Goal: Information Seeking & Learning: Find specific fact

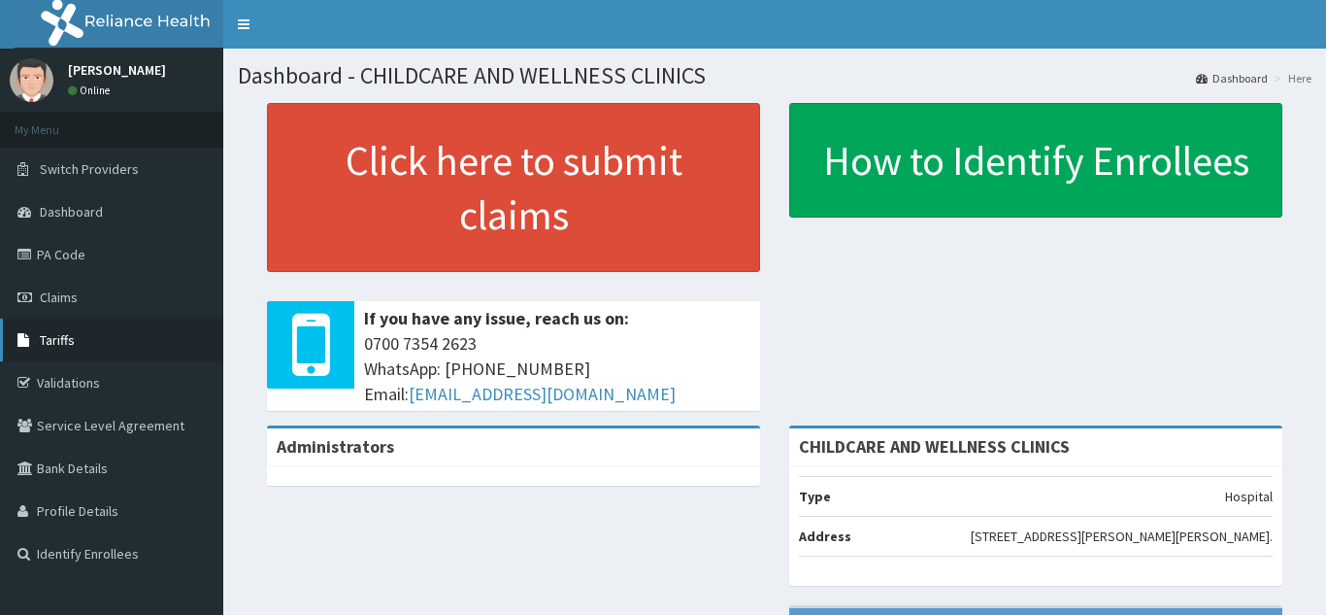
click at [59, 334] on span "Tariffs" at bounding box center [57, 339] width 35 height 17
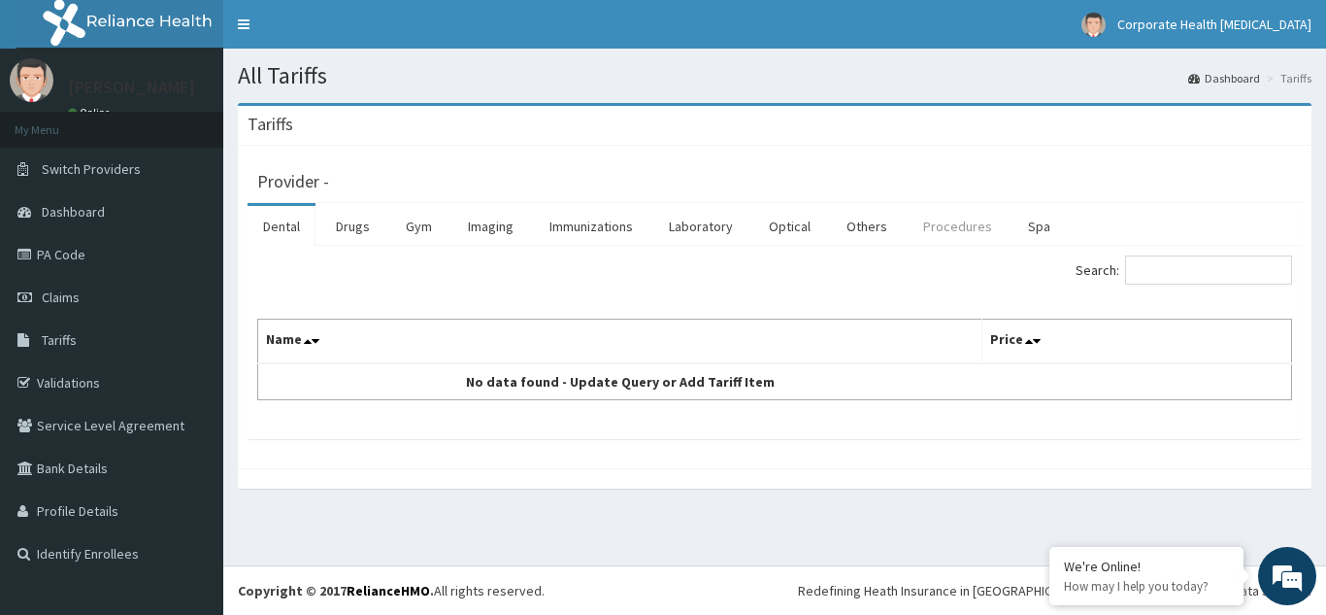
click at [944, 221] on link "Procedures" at bounding box center [958, 226] width 100 height 41
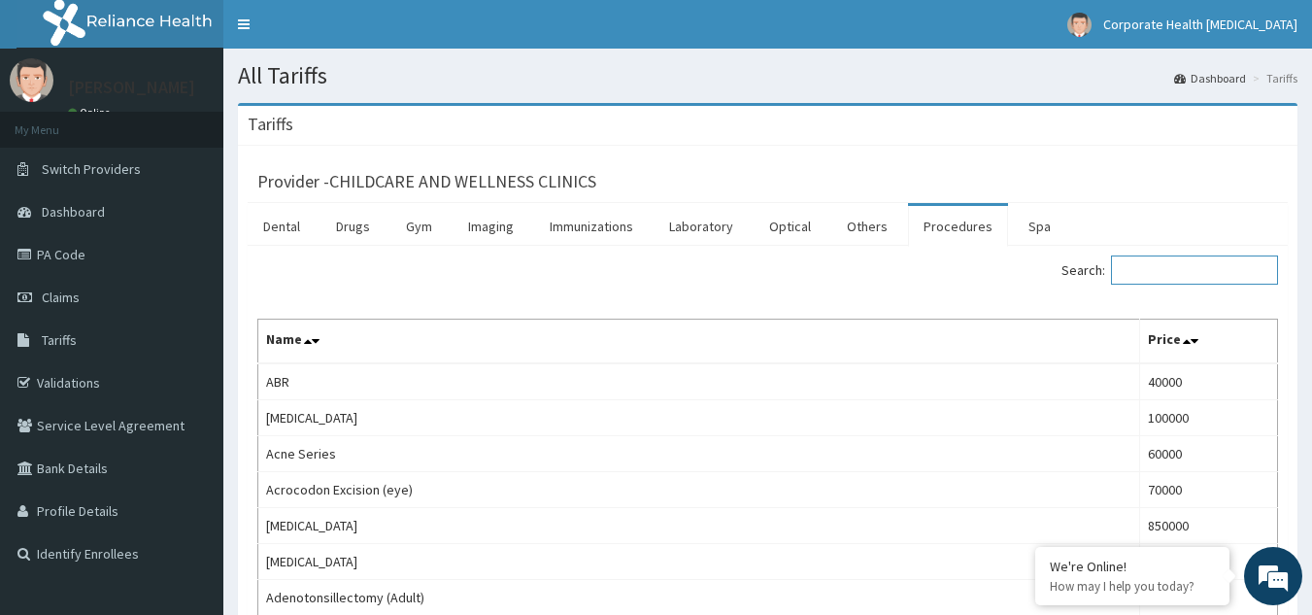
click at [1174, 269] on input "Search:" at bounding box center [1194, 269] width 167 height 29
paste input "Gynaecology"
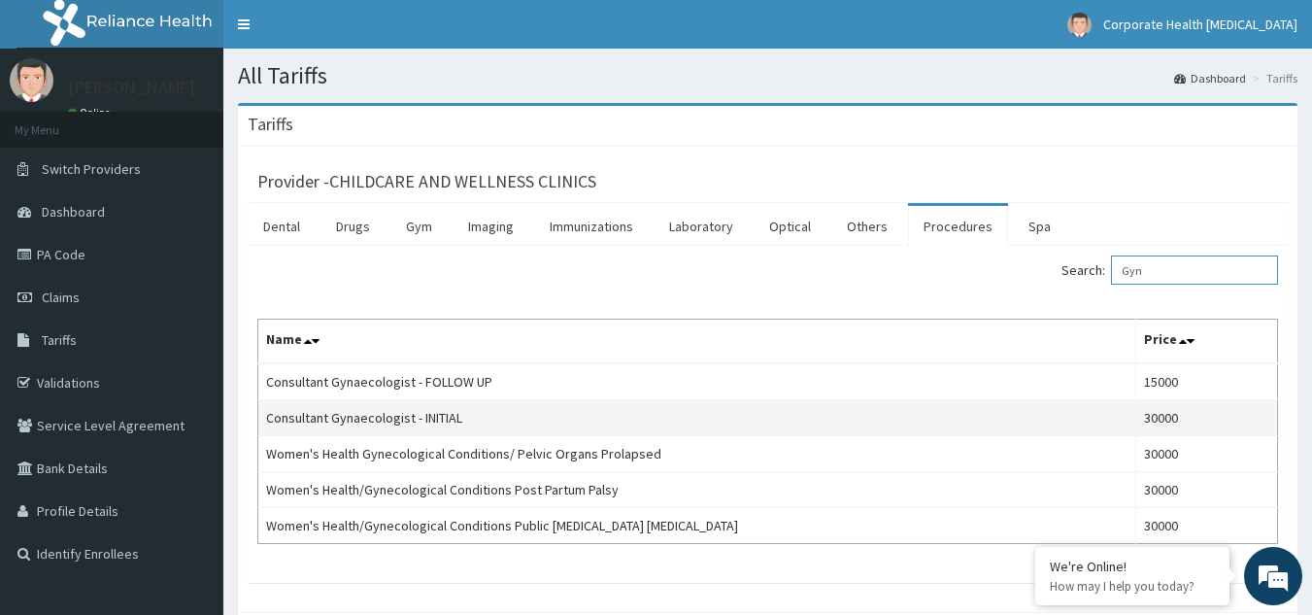
type input "Gyn"
